Goal: Task Accomplishment & Management: Manage account settings

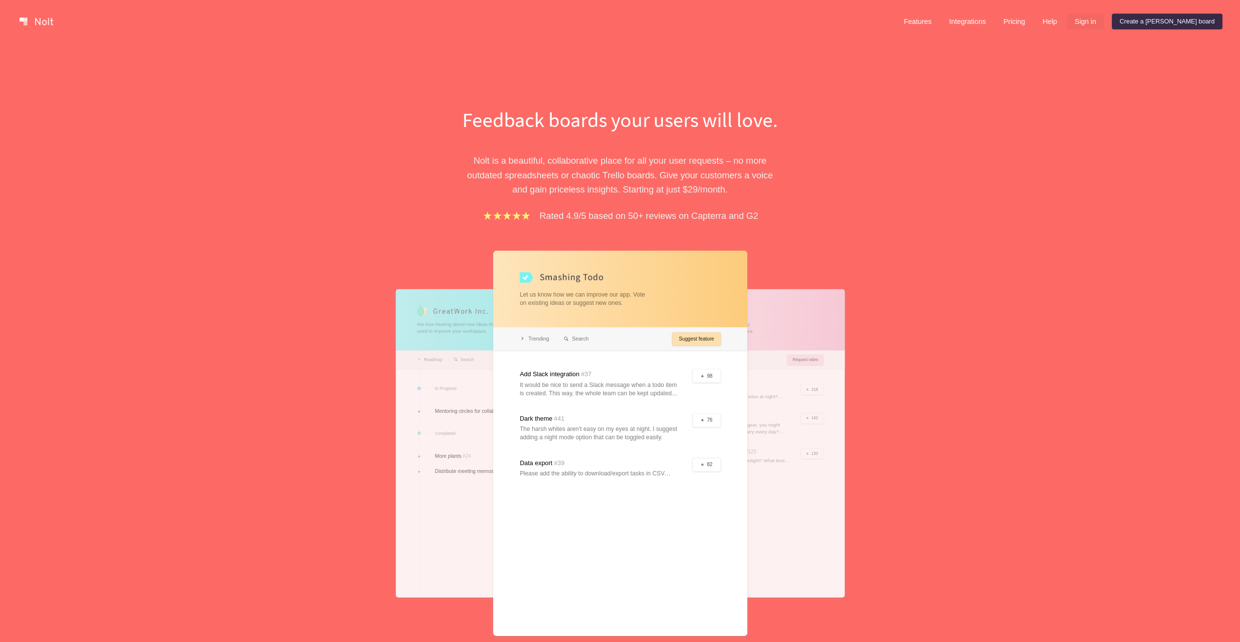
click at [1104, 21] on link "Sign in" at bounding box center [1085, 22] width 37 height 16
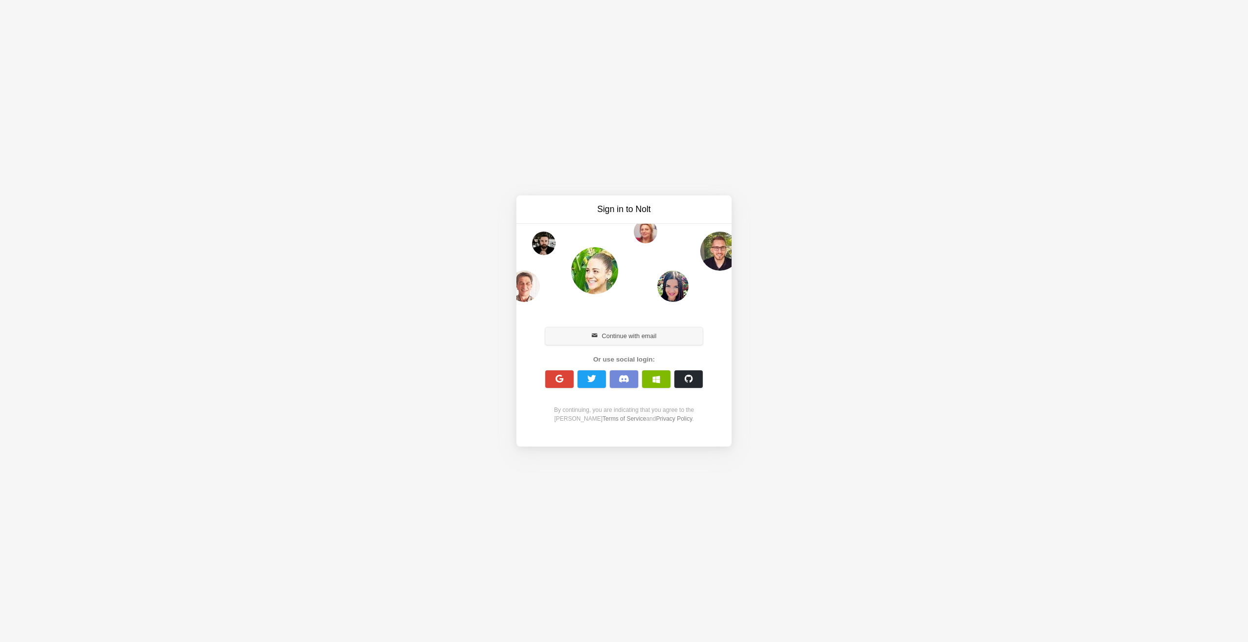
click at [632, 337] on button "Continue with email" at bounding box center [623, 337] width 157 height 18
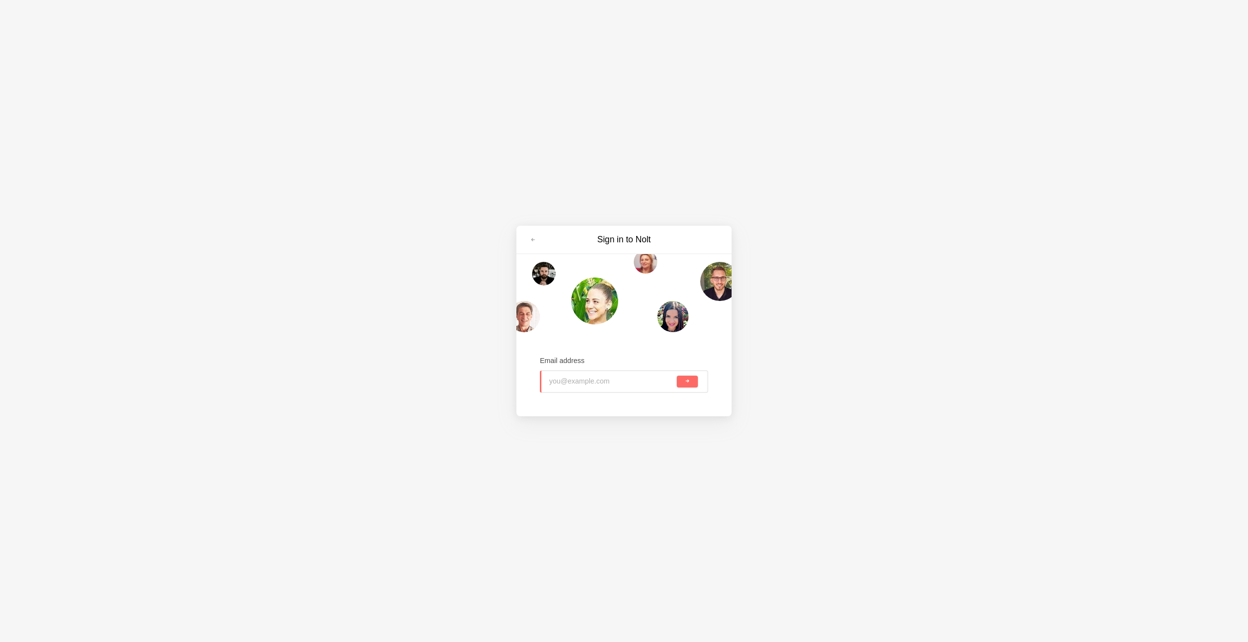
click at [588, 380] on input "email" at bounding box center [612, 382] width 126 height 22
type input "[EMAIL_ADDRESS][DOMAIN_NAME]"
click at [699, 386] on div "[EMAIL_ADDRESS][DOMAIN_NAME]" at bounding box center [624, 382] width 168 height 22
click at [690, 383] on button "submit" at bounding box center [687, 382] width 21 height 12
